Goal: Information Seeking & Learning: Learn about a topic

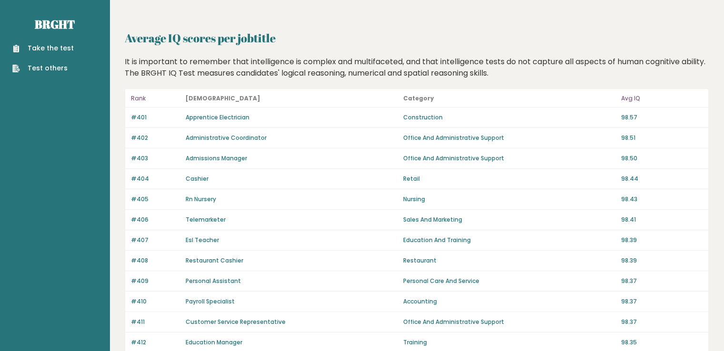
click at [623, 100] on p "Avg IQ" at bounding box center [661, 98] width 81 height 11
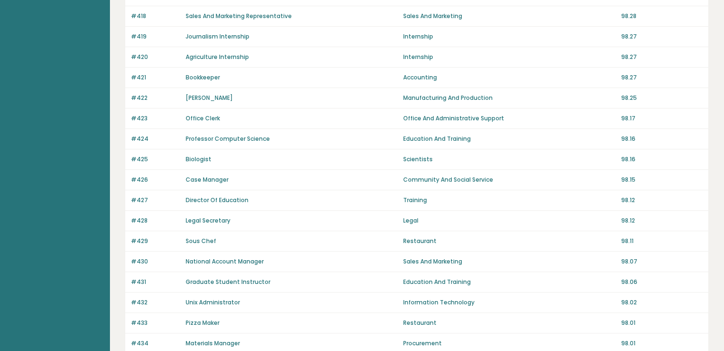
scroll to position [653, 0]
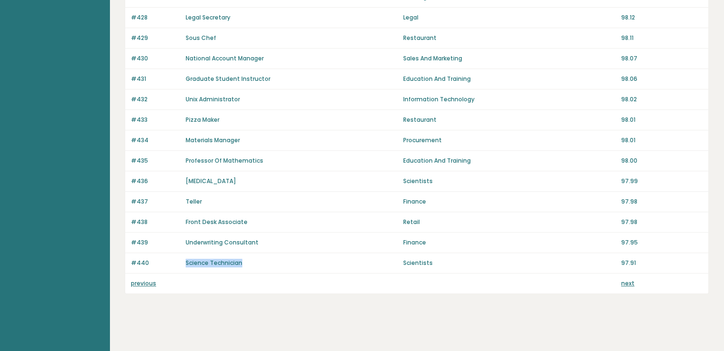
drag, startPoint x: 184, startPoint y: 262, endPoint x: 289, endPoint y: 263, distance: 105.2
click at [289, 263] on div "#440 Science Technician Scientists 97.91" at bounding box center [416, 263] width 583 height 20
click at [277, 245] on div "#439 Underwriting Consultant Finance 97.95" at bounding box center [416, 243] width 583 height 20
click at [628, 279] on link "next" at bounding box center [627, 283] width 13 height 8
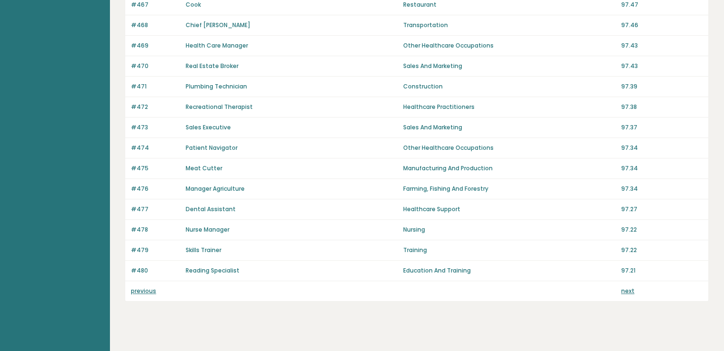
scroll to position [653, 0]
